Goal: Find specific page/section: Locate item on page

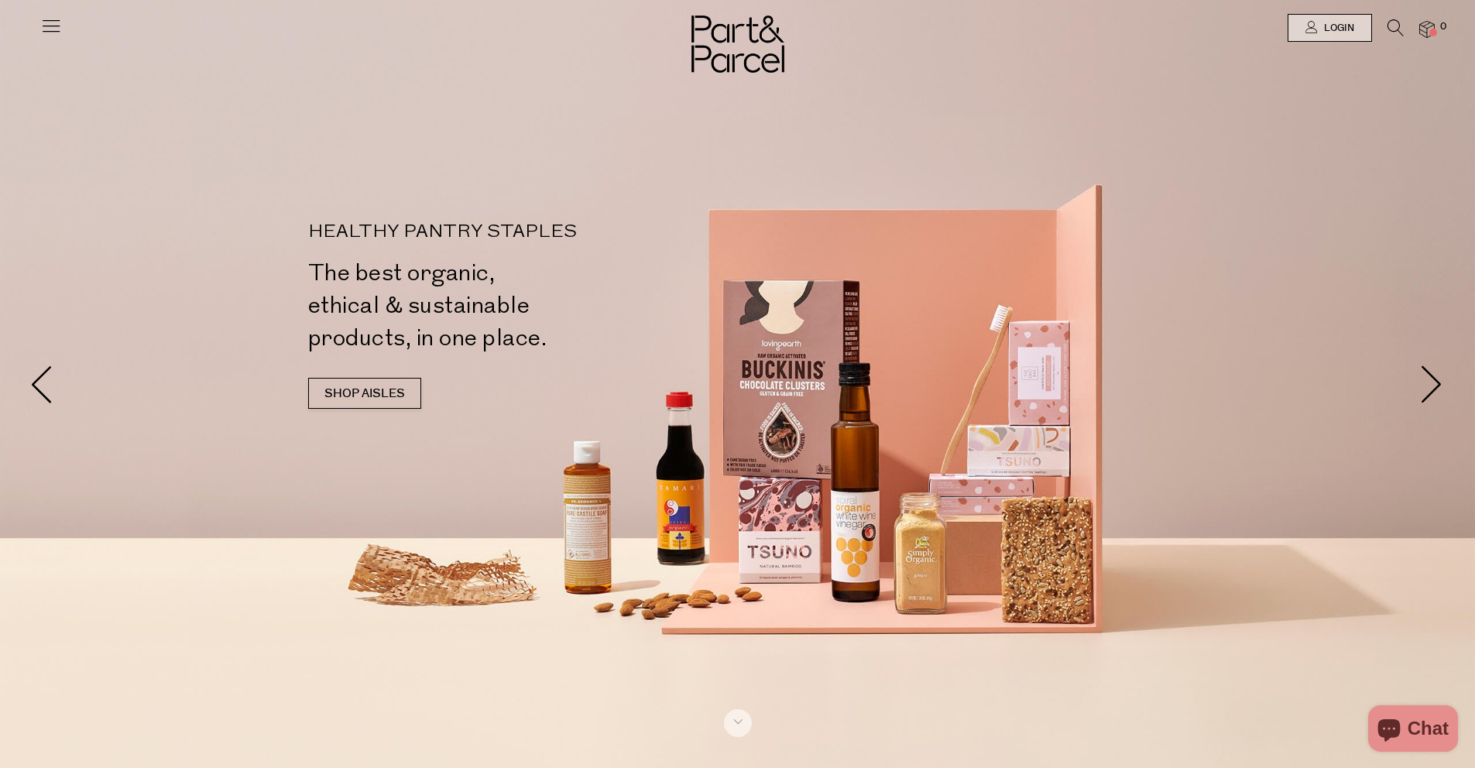
click at [1387, 21] on icon at bounding box center [1395, 27] width 16 height 17
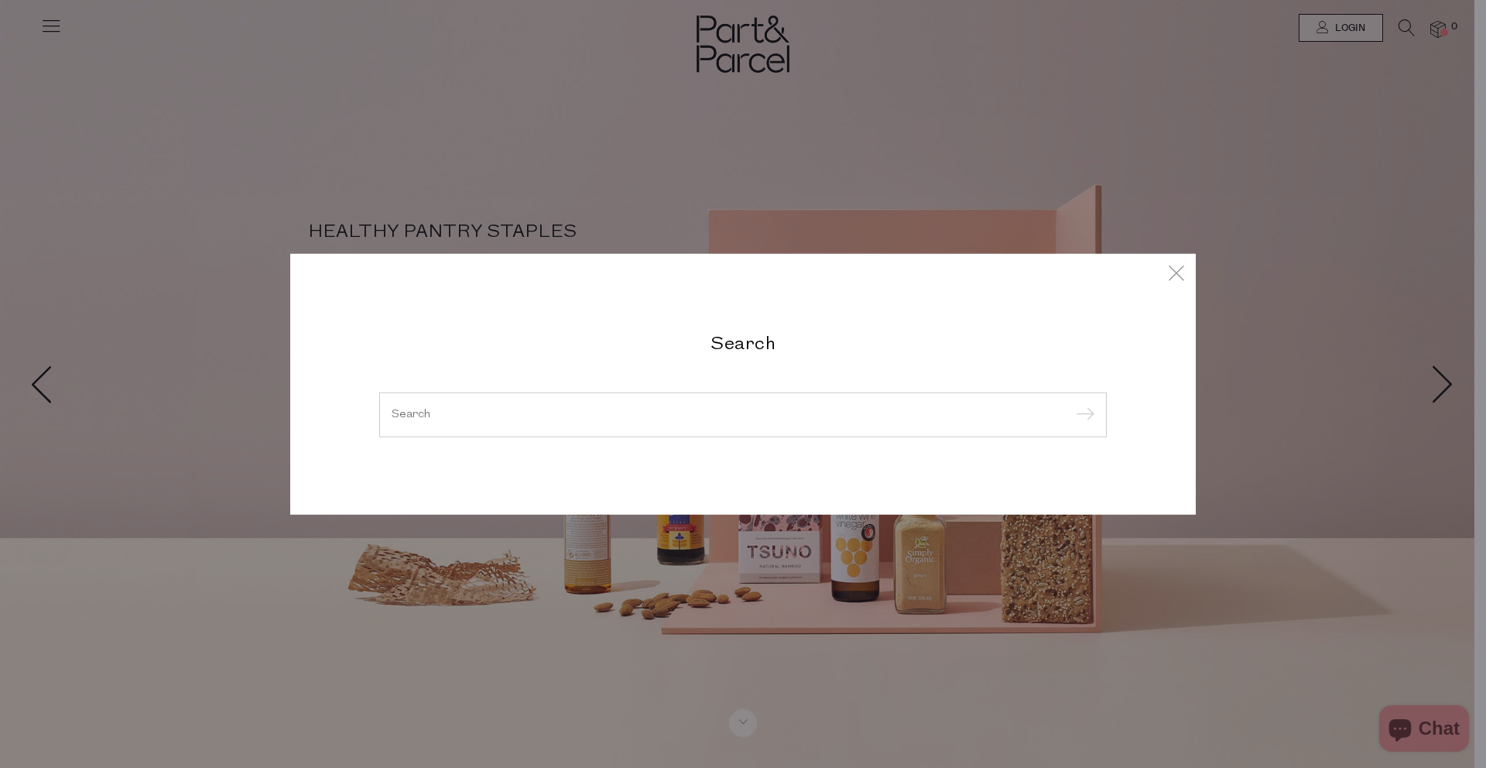
paste input "BARE-FAVA-RAW-CACAO-500G"
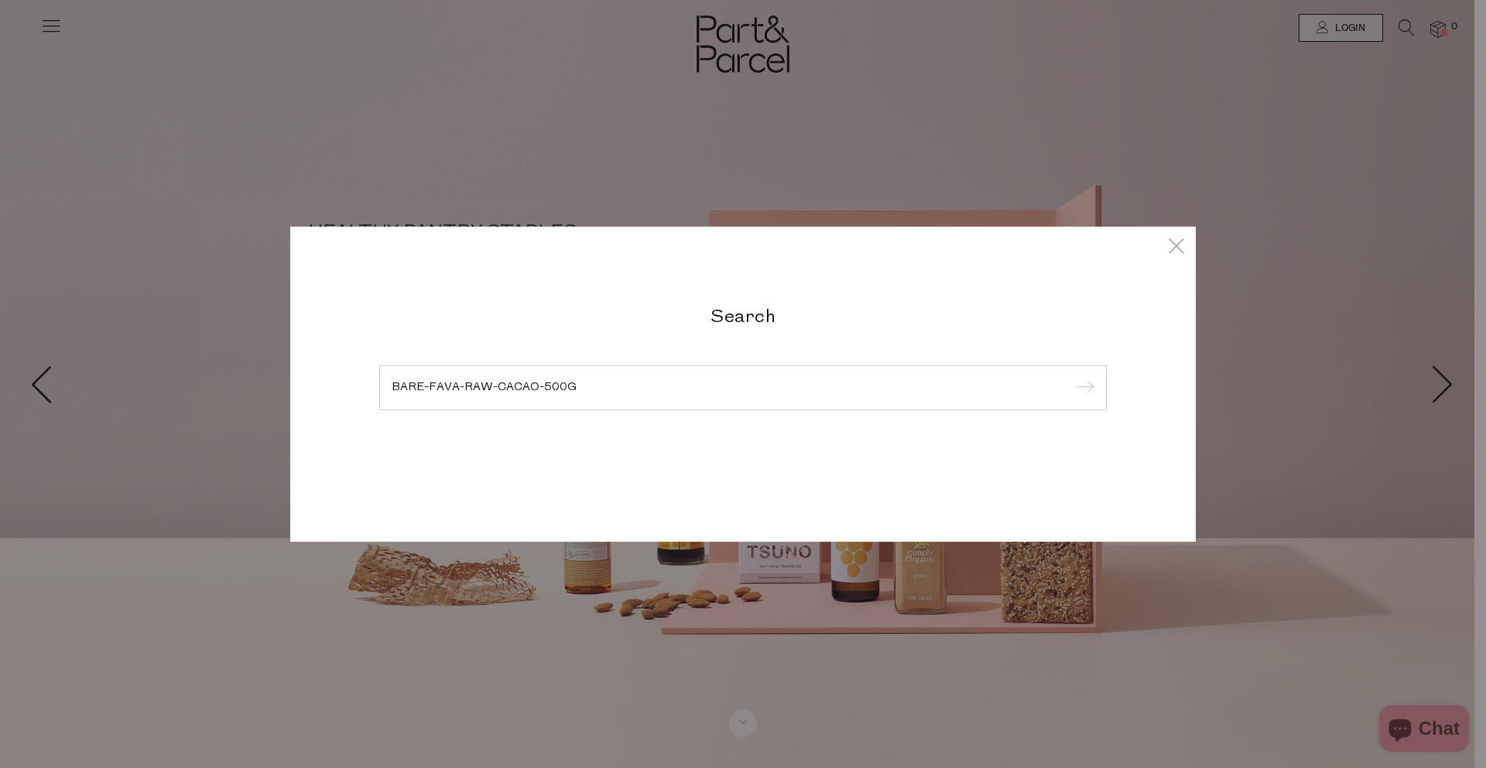
type input "BARE-FAVA-RAW-CACAO-500G"
click at [1071, 377] on input "submit" at bounding box center [1082, 388] width 23 height 23
